Goal: Task Accomplishment & Management: Manage account settings

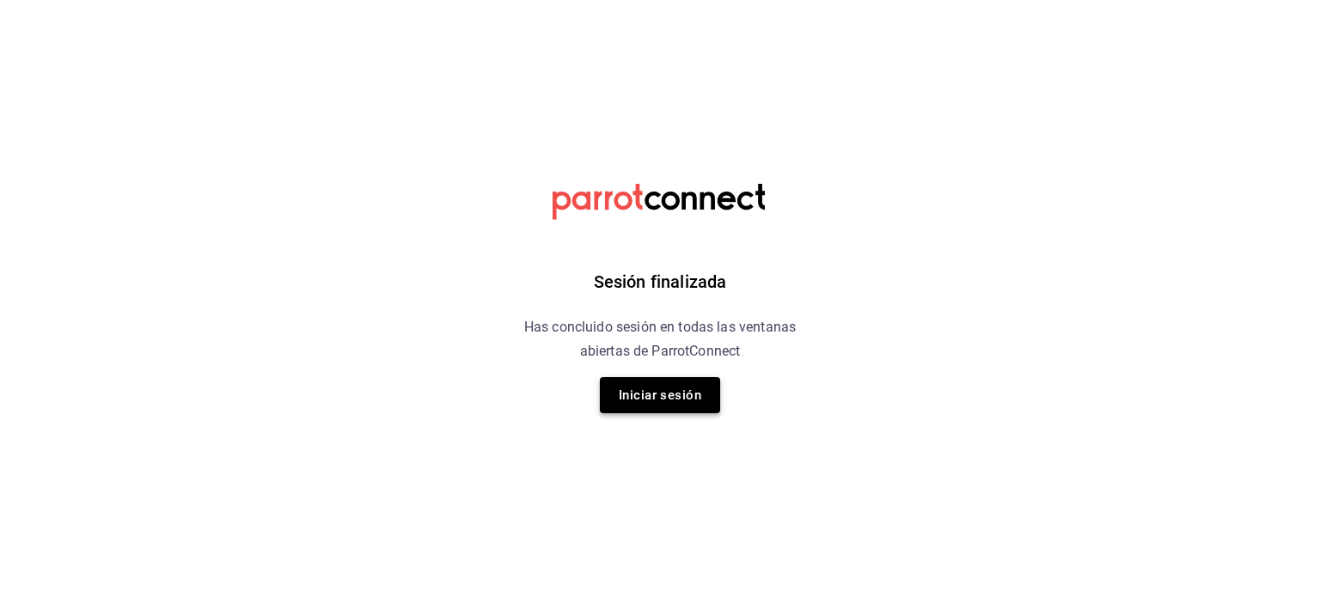
click at [684, 400] on button "Iniciar sesión" at bounding box center [660, 395] width 120 height 36
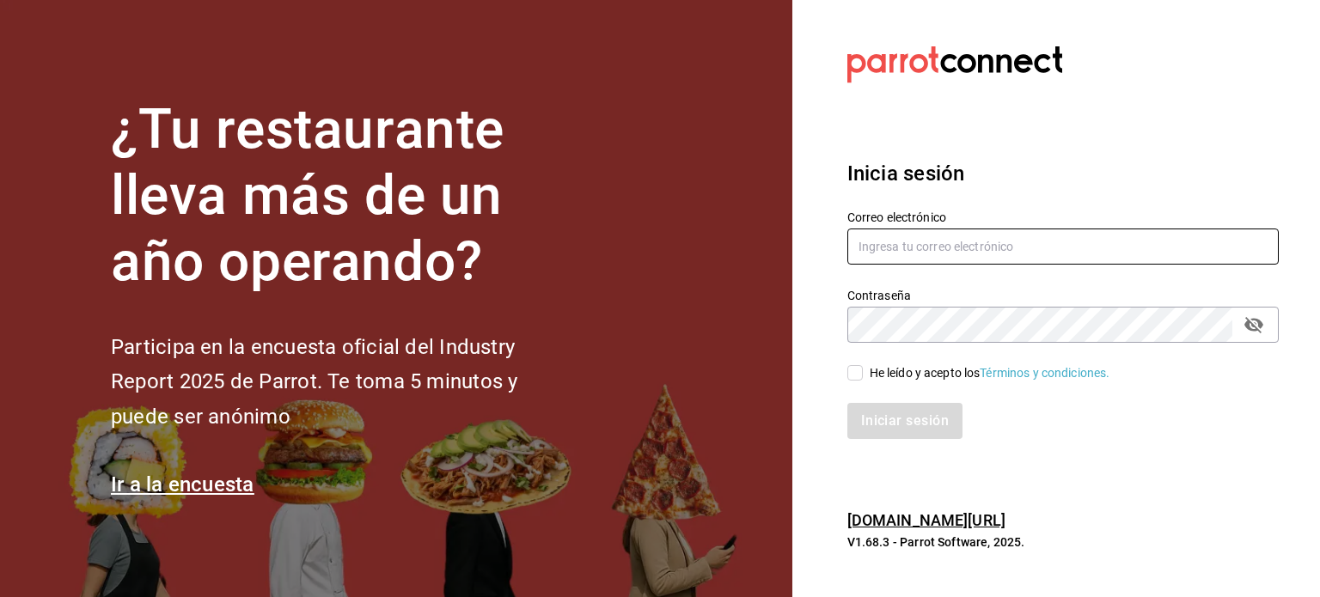
click at [891, 234] on input "text" at bounding box center [1062, 247] width 431 height 36
type input "[EMAIL_ADDRESS][DOMAIN_NAME]"
click at [855, 374] on input "He leído y acepto los Términos y condiciones." at bounding box center [854, 372] width 15 height 15
checkbox input "true"
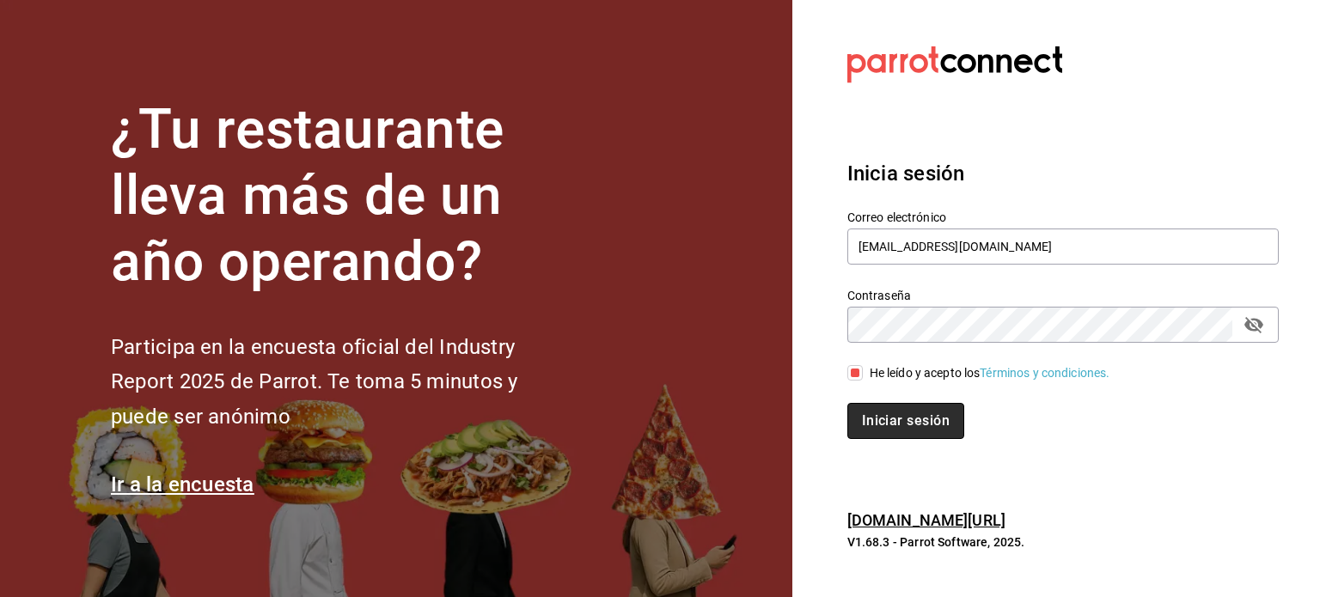
click at [878, 414] on button "Iniciar sesión" at bounding box center [905, 421] width 117 height 36
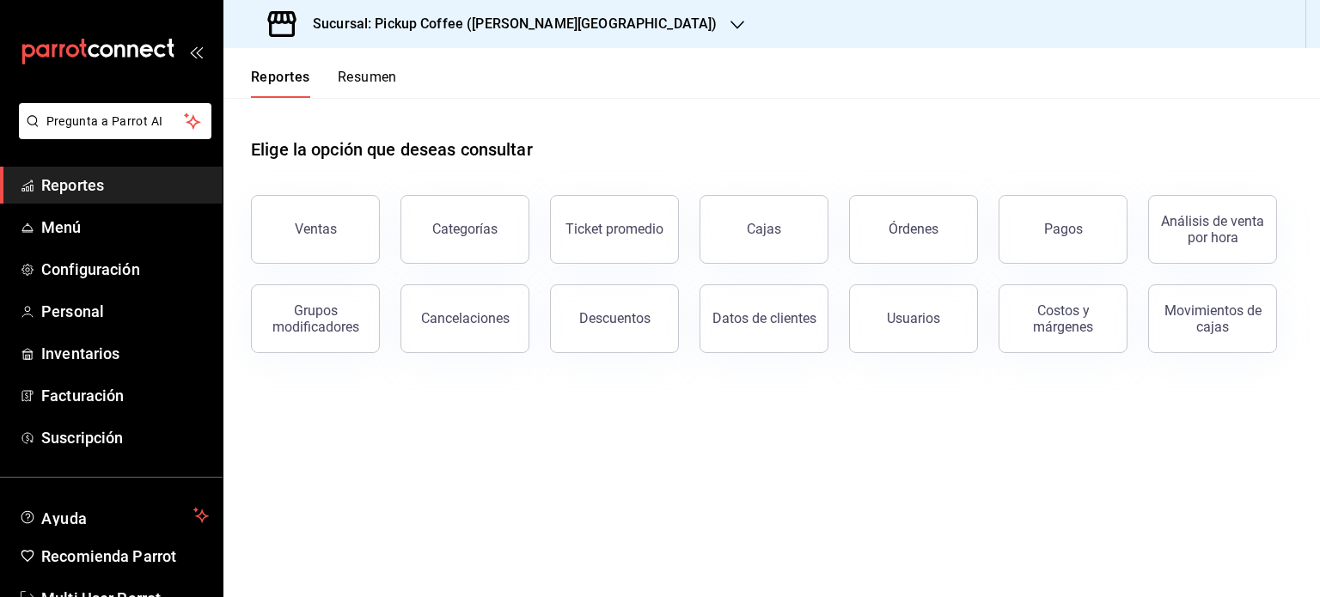
click at [730, 26] on icon "button" at bounding box center [737, 25] width 14 height 14
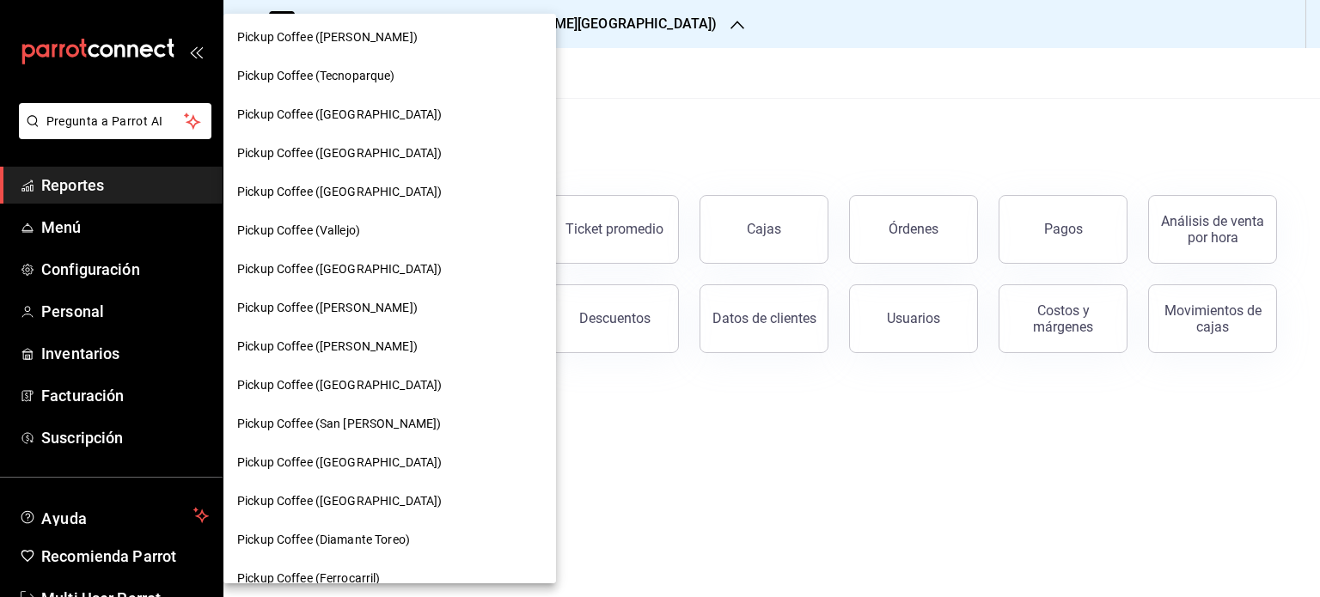
scroll to position [426, 0]
